Goal: Task Accomplishment & Management: Manage account settings

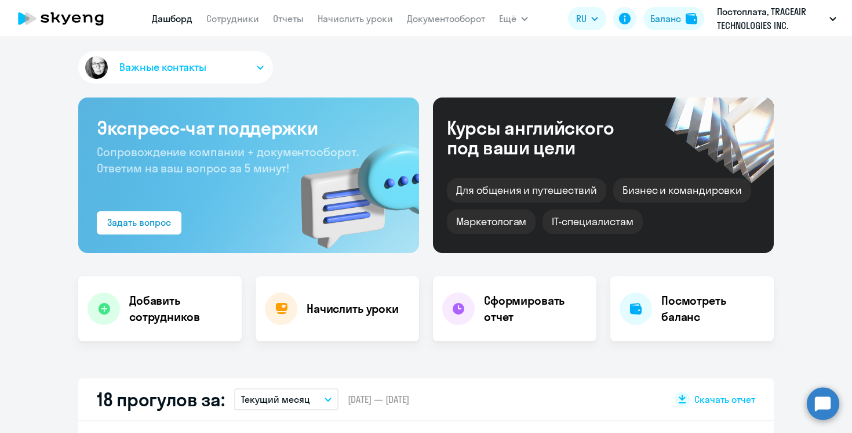
select select "30"
click at [246, 17] on link "Сотрудники" at bounding box center [232, 19] width 53 height 12
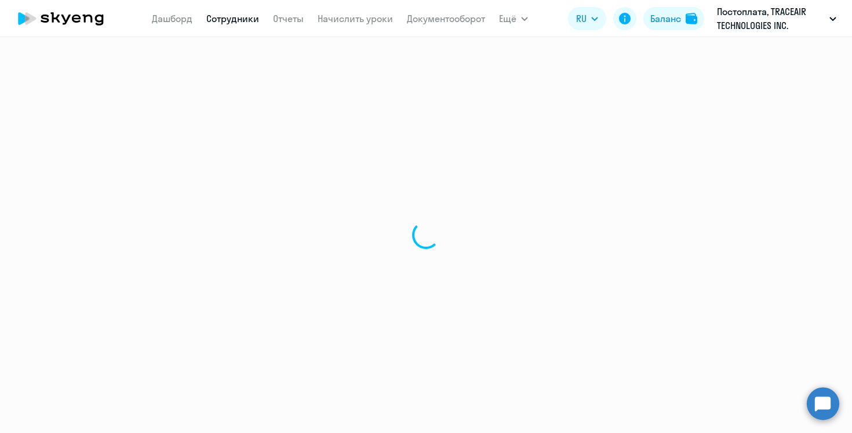
select select "30"
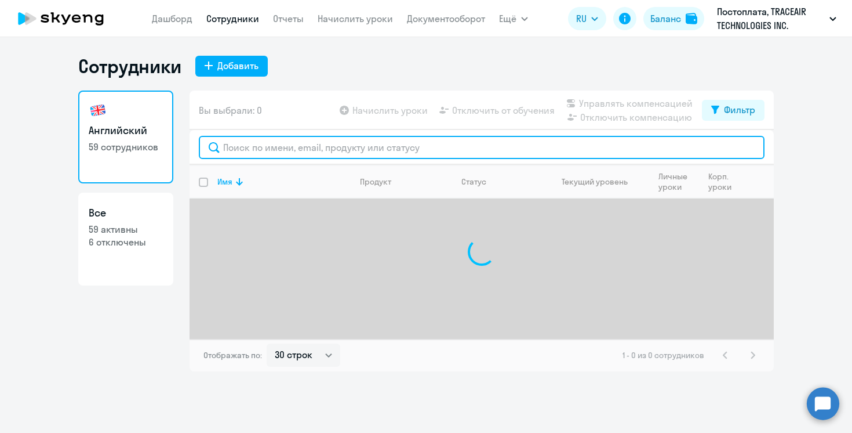
click at [302, 152] on input "text" at bounding box center [482, 147] width 566 height 23
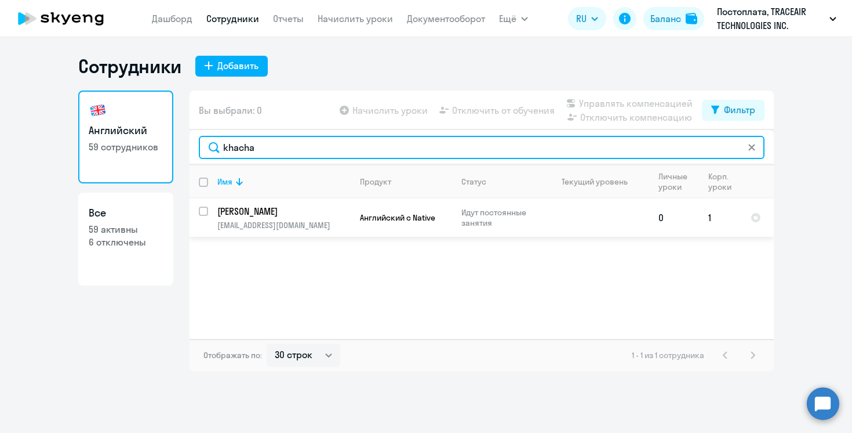
type input "khacha"
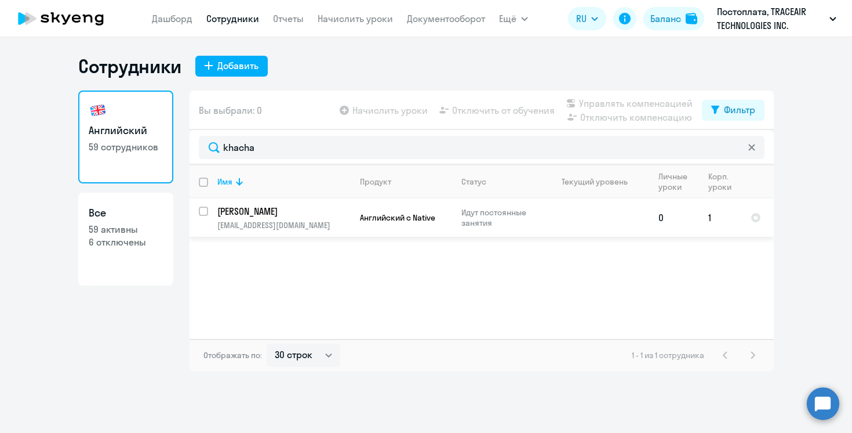
click at [207, 213] on input "select row 42024078" at bounding box center [210, 217] width 23 height 23
checkbox input "true"
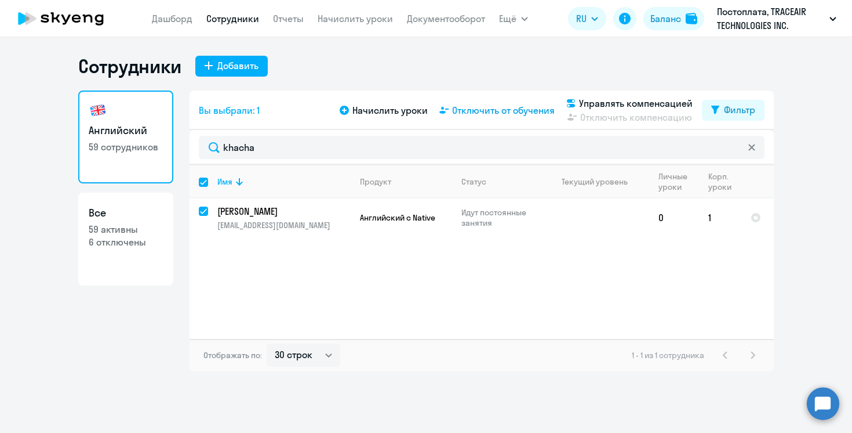
click at [478, 110] on span "Отключить от обучения" at bounding box center [503, 110] width 103 height 14
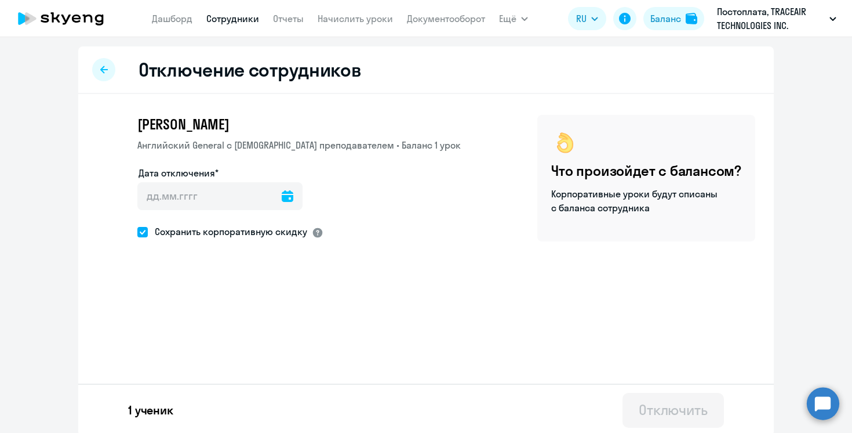
click at [318, 235] on div at bounding box center [318, 233] width 12 height 12
click at [364, 286] on div "[PERSON_NAME] Английский General с [DEMOGRAPHIC_DATA] преподавателем • Баланс 1…" at bounding box center [426, 207] width 696 height 227
click at [282, 197] on icon at bounding box center [288, 196] width 12 height 12
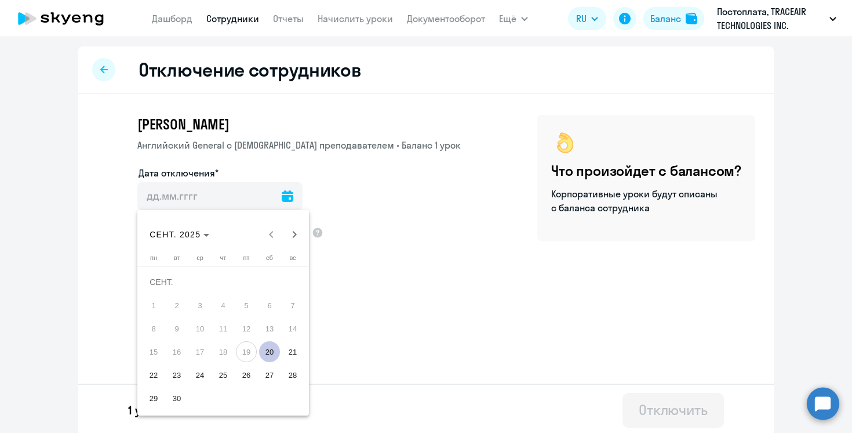
click at [268, 354] on span "20" at bounding box center [269, 351] width 21 height 21
type input "[DATE]"
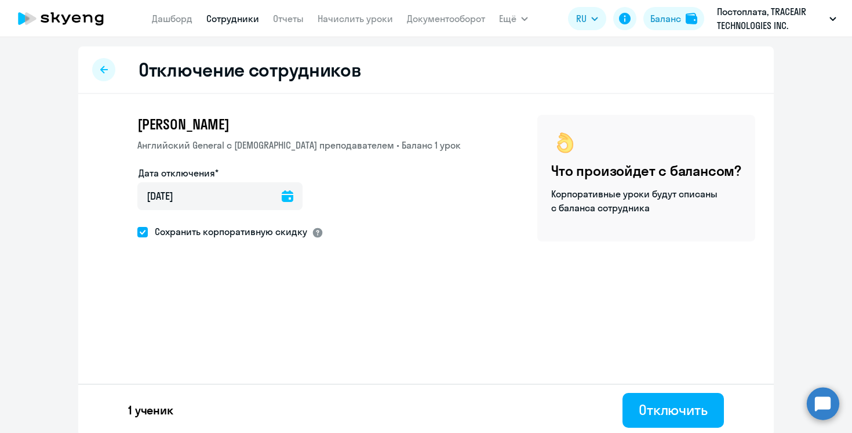
click at [315, 232] on div at bounding box center [318, 233] width 12 height 12
click at [315, 233] on div at bounding box center [318, 233] width 12 height 12
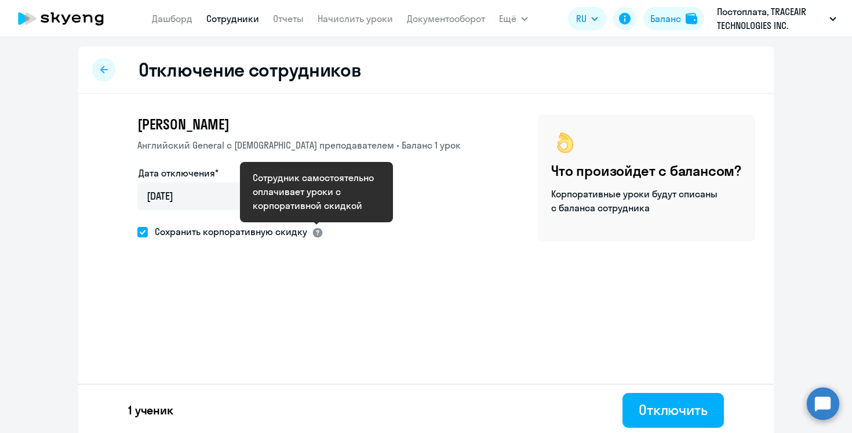
click at [320, 233] on div at bounding box center [318, 233] width 12 height 12
click at [312, 232] on div at bounding box center [318, 233] width 12 height 12
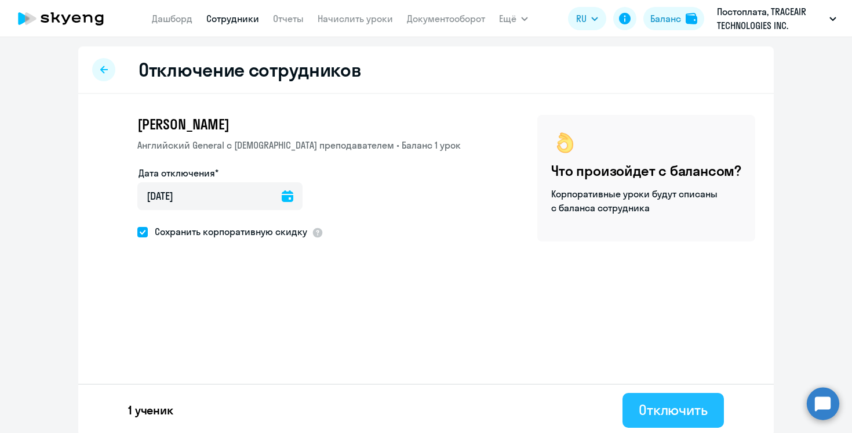
click at [647, 412] on div "Отключить" at bounding box center [673, 409] width 69 height 19
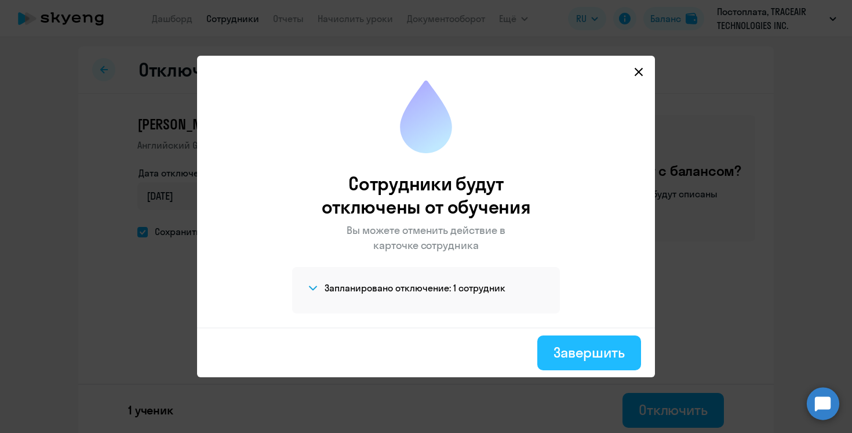
click at [583, 357] on div "Завершить" at bounding box center [589, 352] width 71 height 19
select select "30"
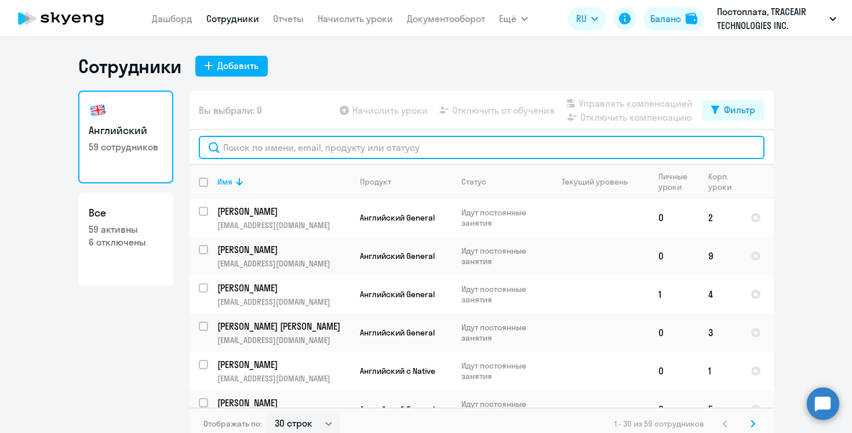
click at [546, 146] on input "text" at bounding box center [482, 147] width 566 height 23
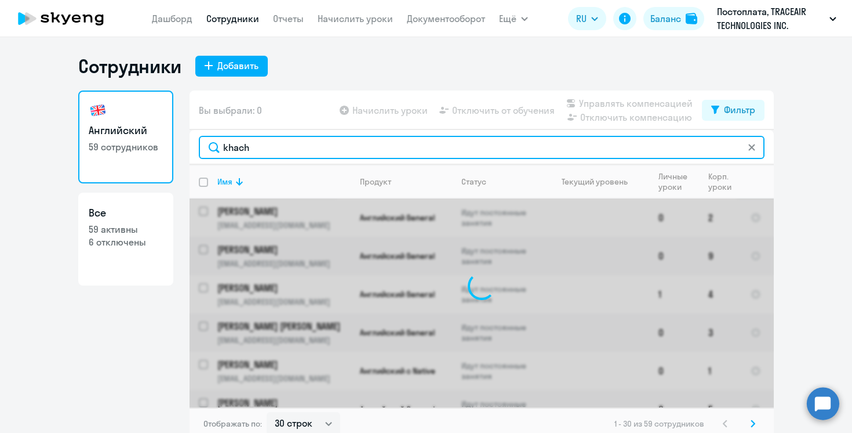
type input "khacha"
